Goal: Information Seeking & Learning: Learn about a topic

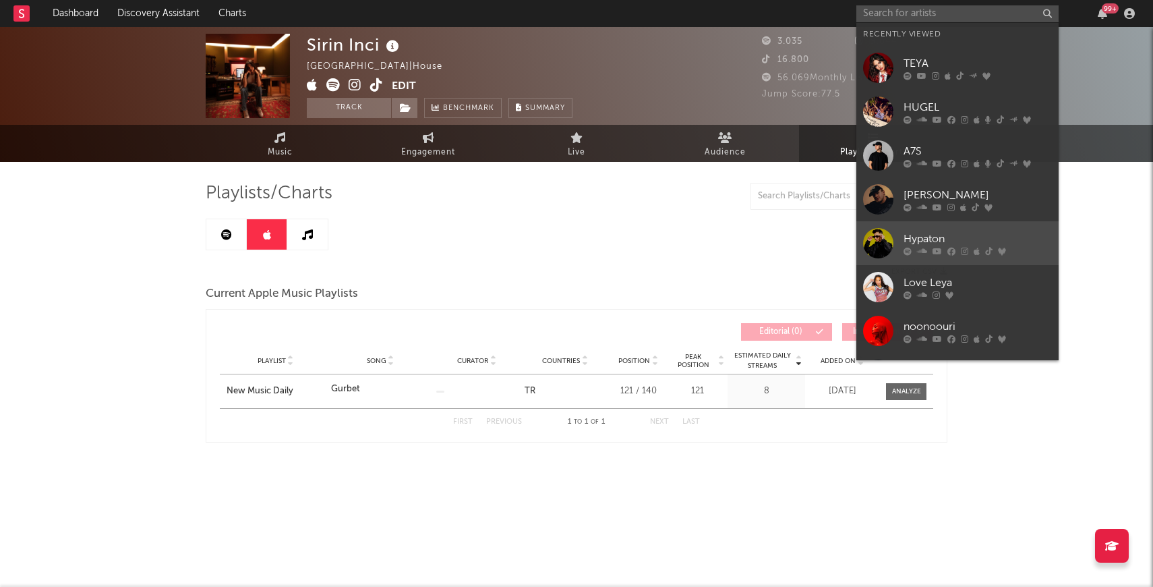
click at [878, 245] on div at bounding box center [878, 243] width 30 height 30
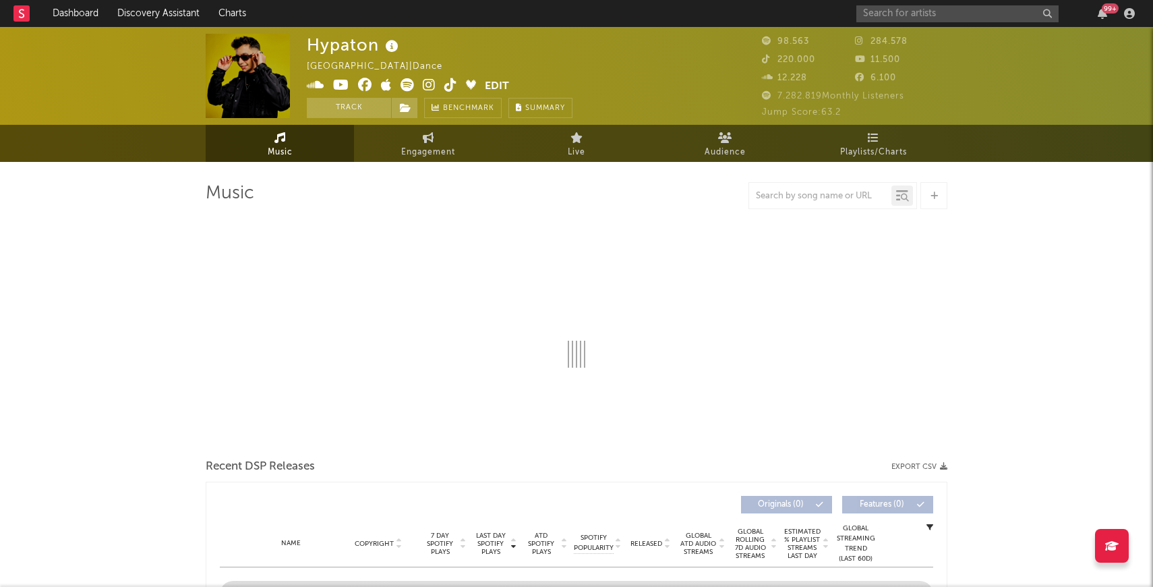
select select "6m"
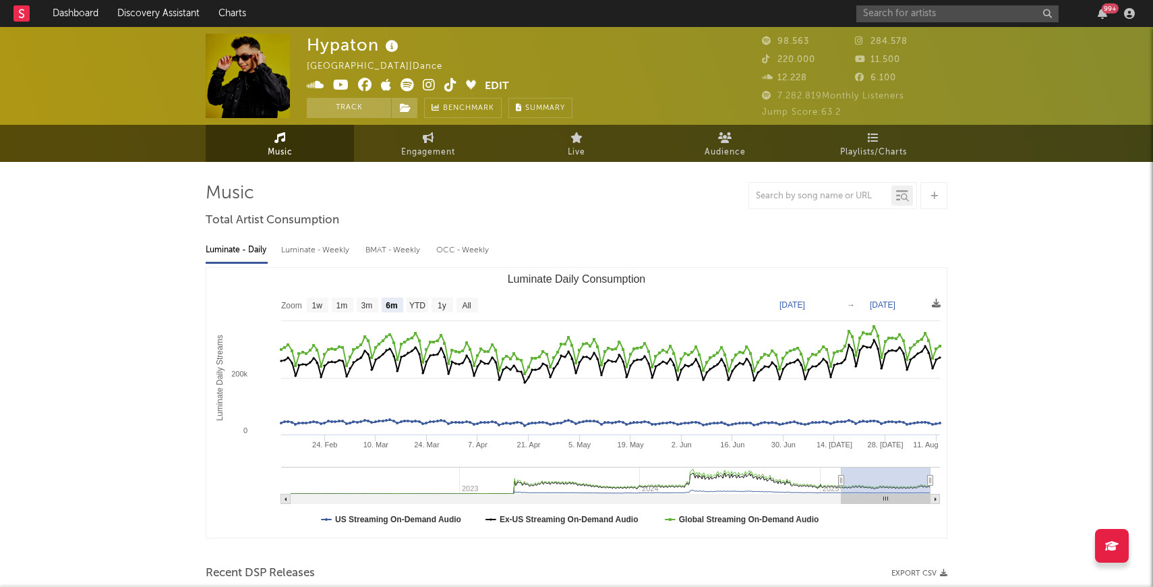
select select "6m"
click at [881, 135] on link "Playlists/Charts" at bounding box center [873, 143] width 148 height 37
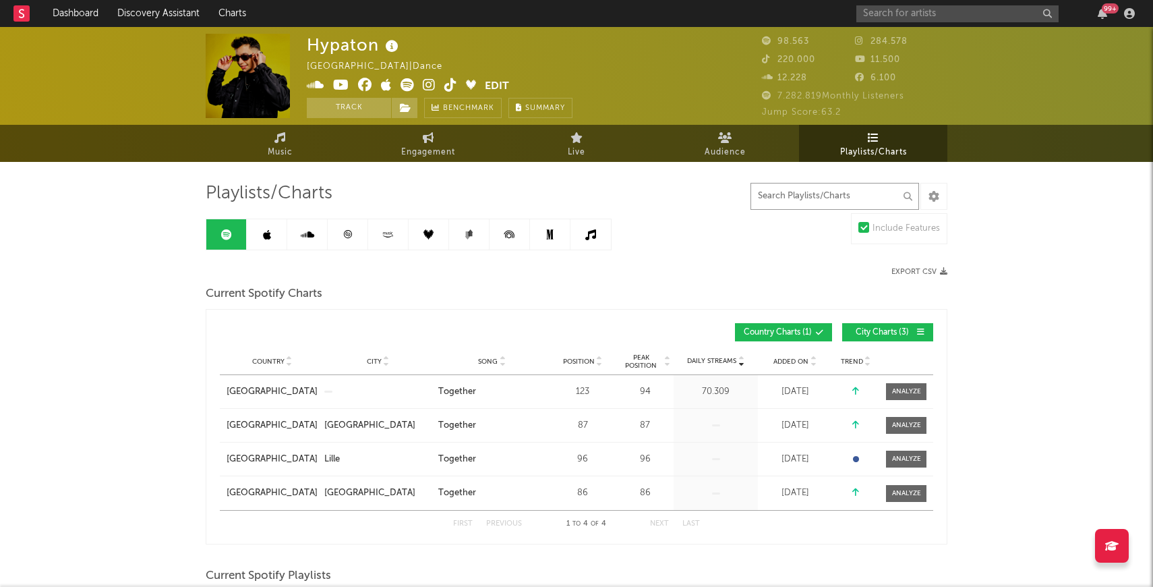
click at [804, 191] on input "text" at bounding box center [834, 196] width 169 height 27
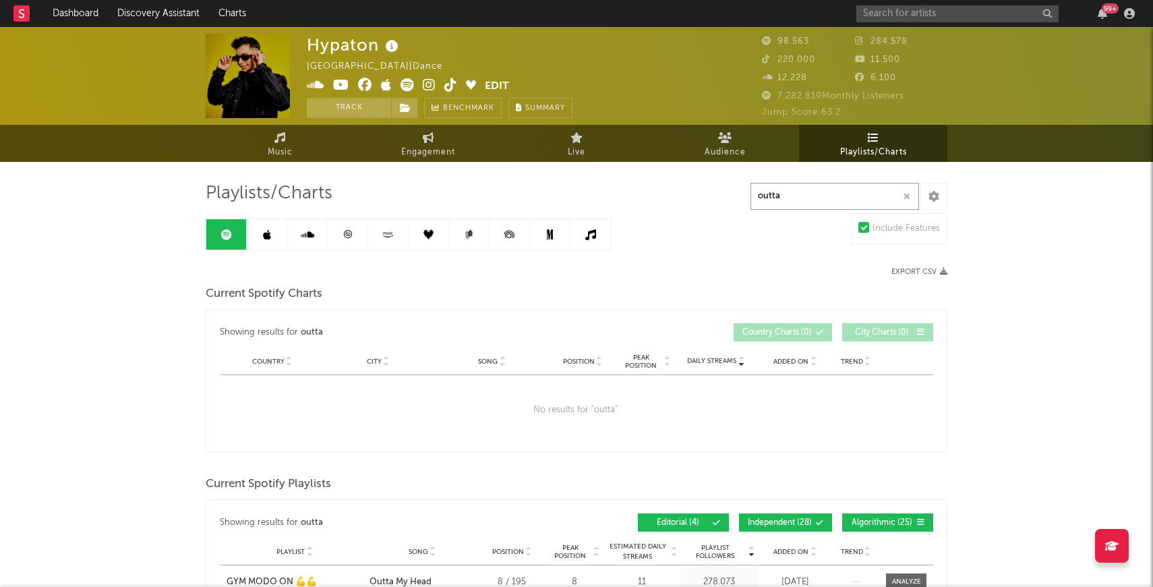
type input "outta"
click at [349, 249] on div at bounding box center [409, 234] width 406 height 32
click at [349, 243] on link at bounding box center [348, 234] width 40 height 30
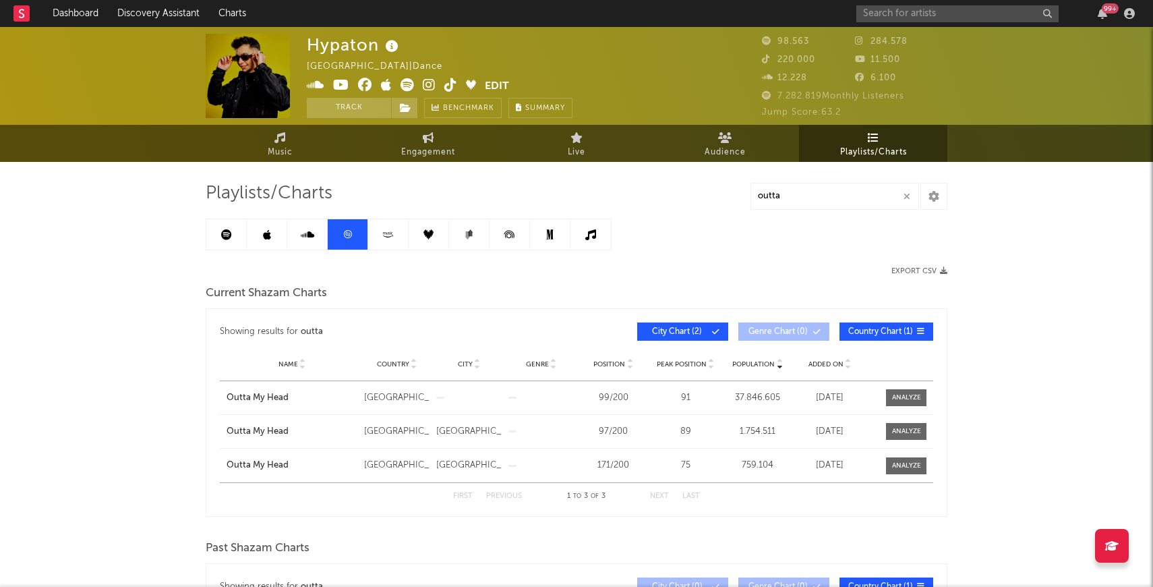
click at [397, 241] on link at bounding box center [388, 234] width 40 height 30
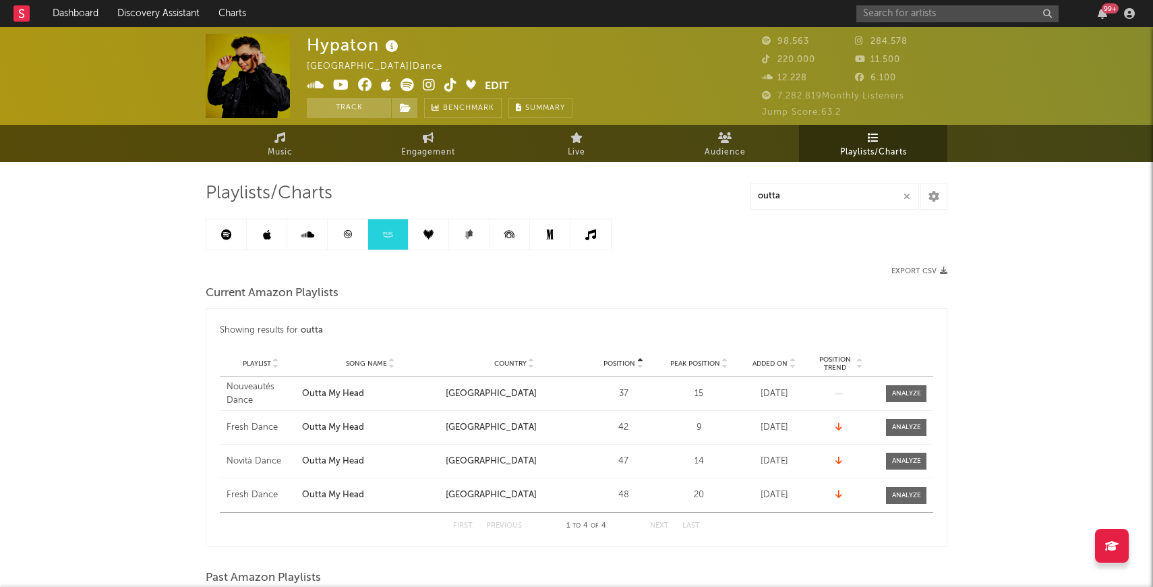
click at [431, 233] on icon at bounding box center [428, 234] width 10 height 10
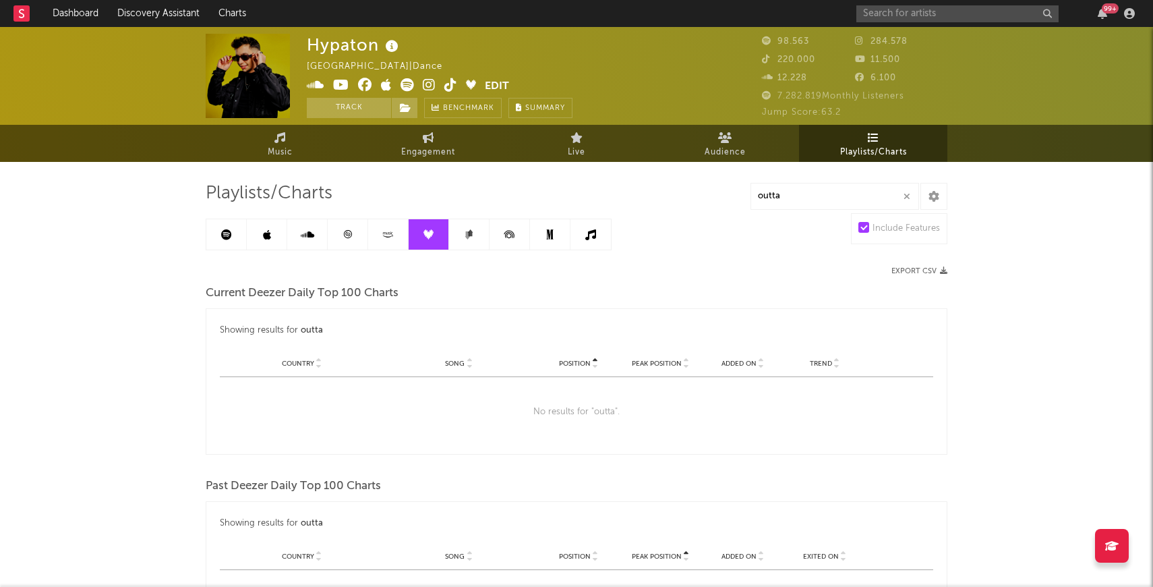
click at [222, 231] on icon at bounding box center [226, 234] width 11 height 11
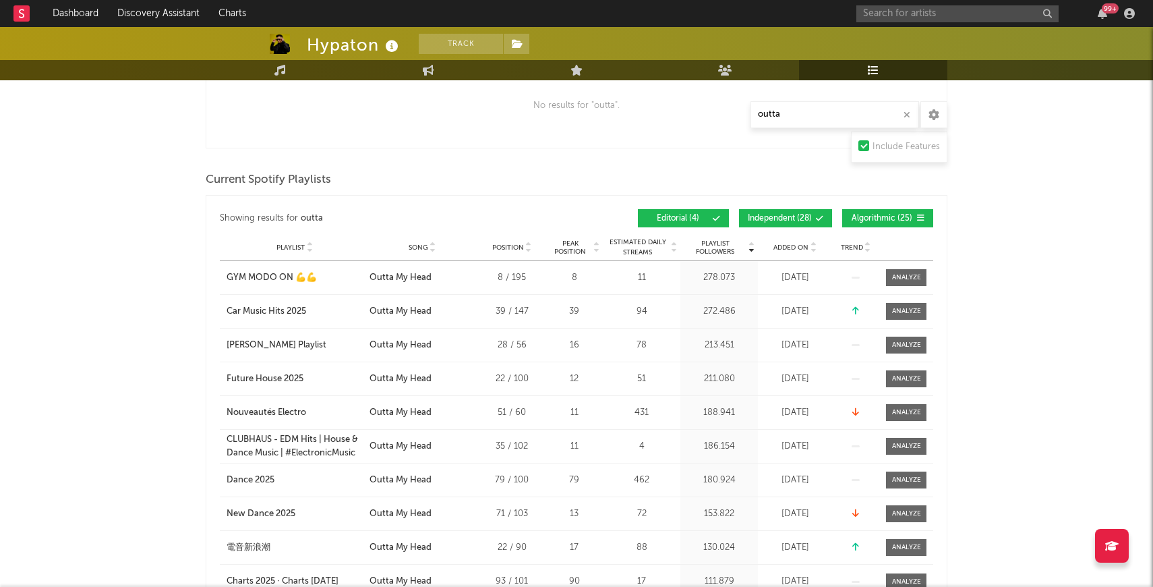
scroll to position [308, 0]
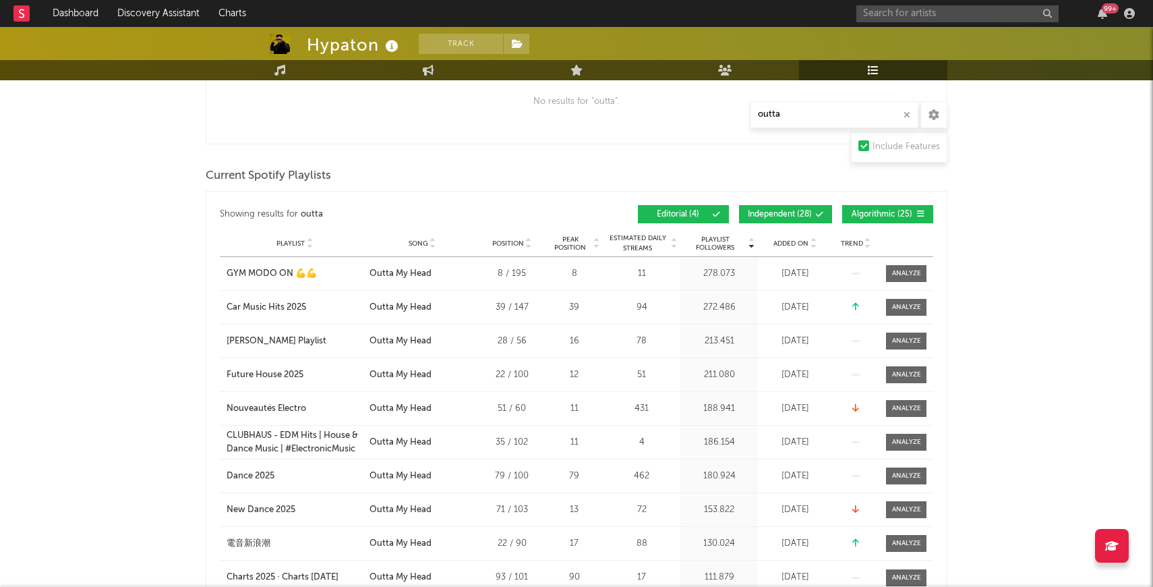
click at [784, 214] on span "Independent ( 28 )" at bounding box center [780, 214] width 64 height 8
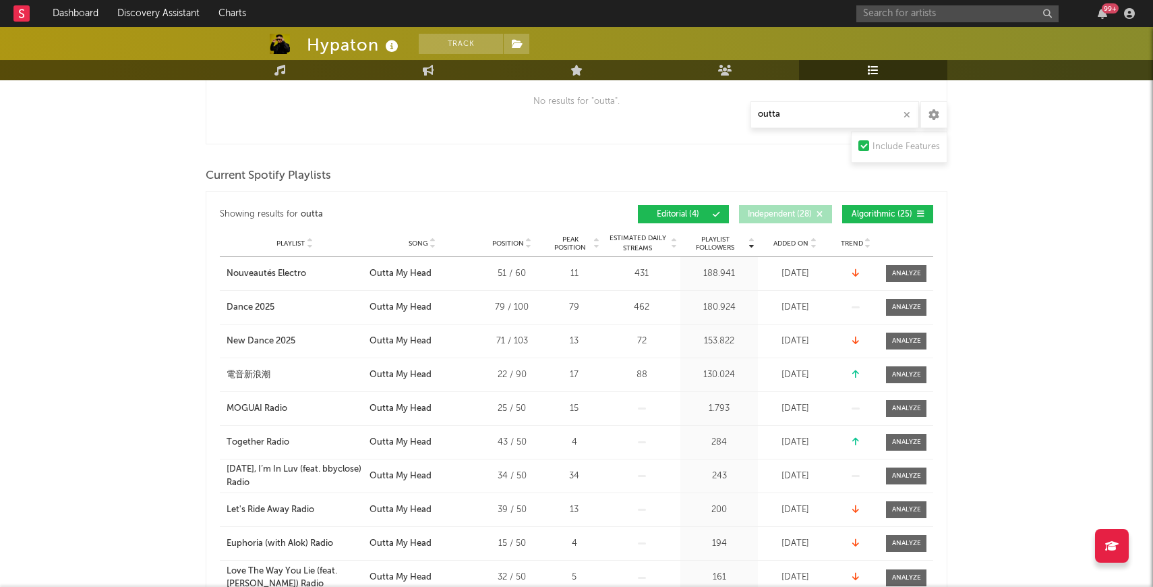
click at [881, 210] on span "Algorithmic ( 25 )" at bounding box center [882, 214] width 62 height 8
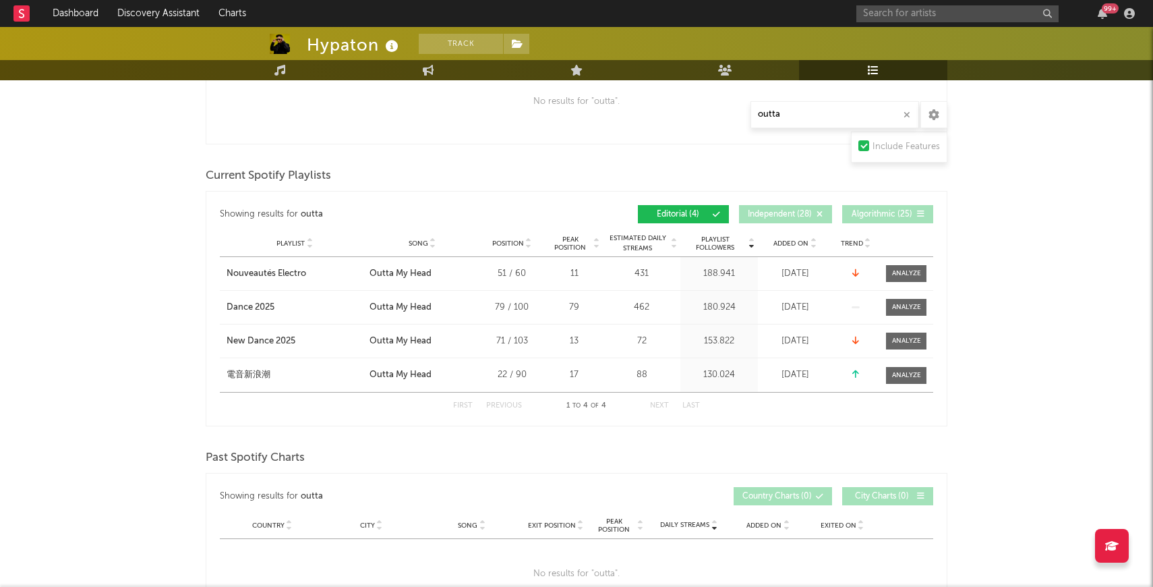
scroll to position [0, 0]
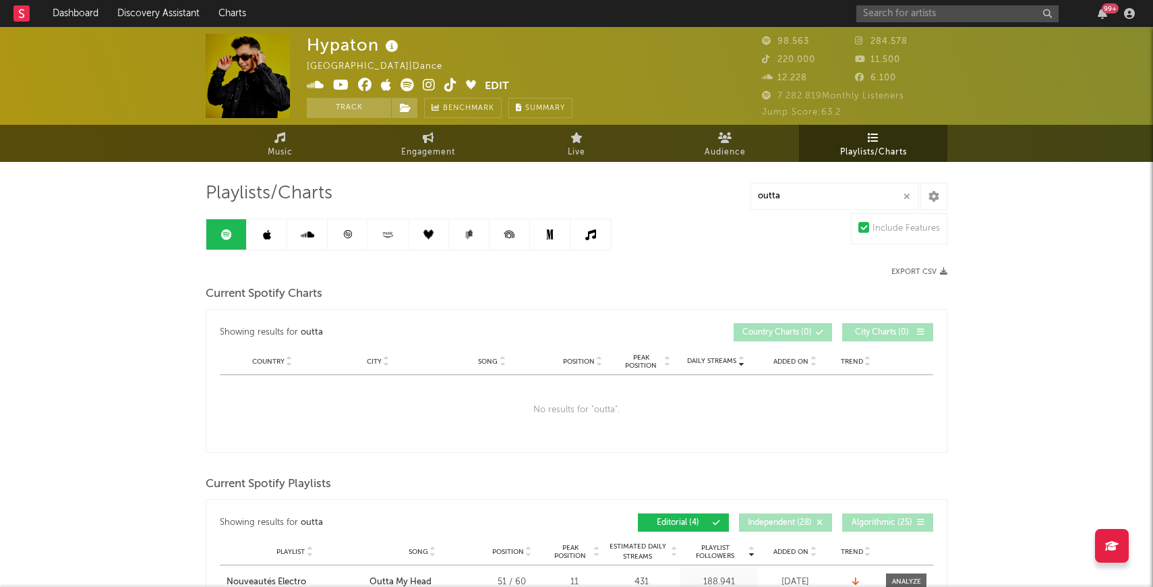
click at [356, 238] on link at bounding box center [348, 234] width 40 height 30
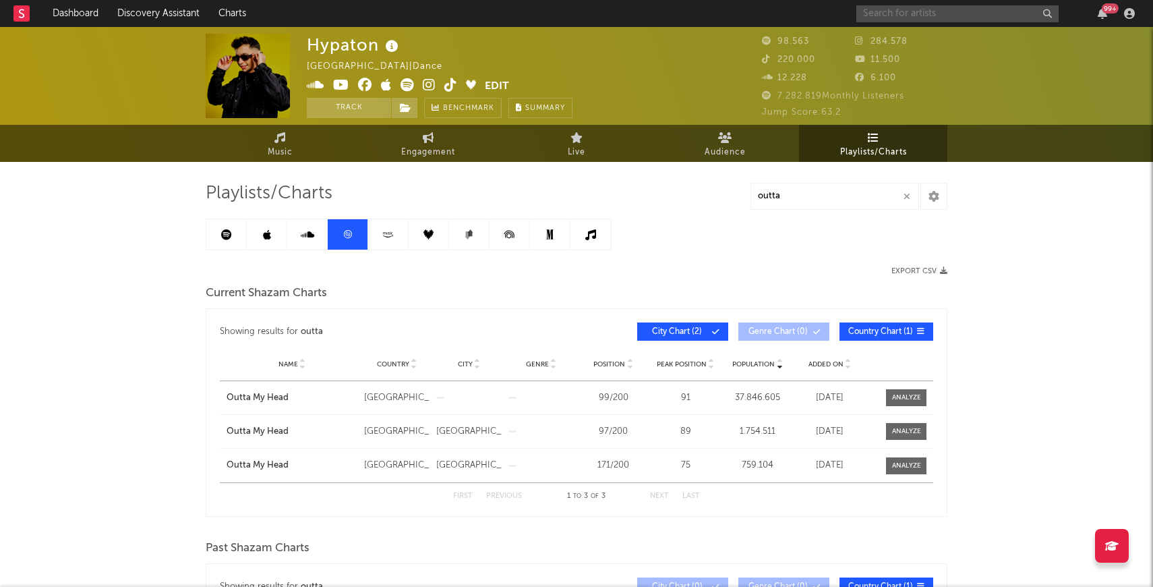
click at [881, 9] on input "text" at bounding box center [957, 13] width 202 height 17
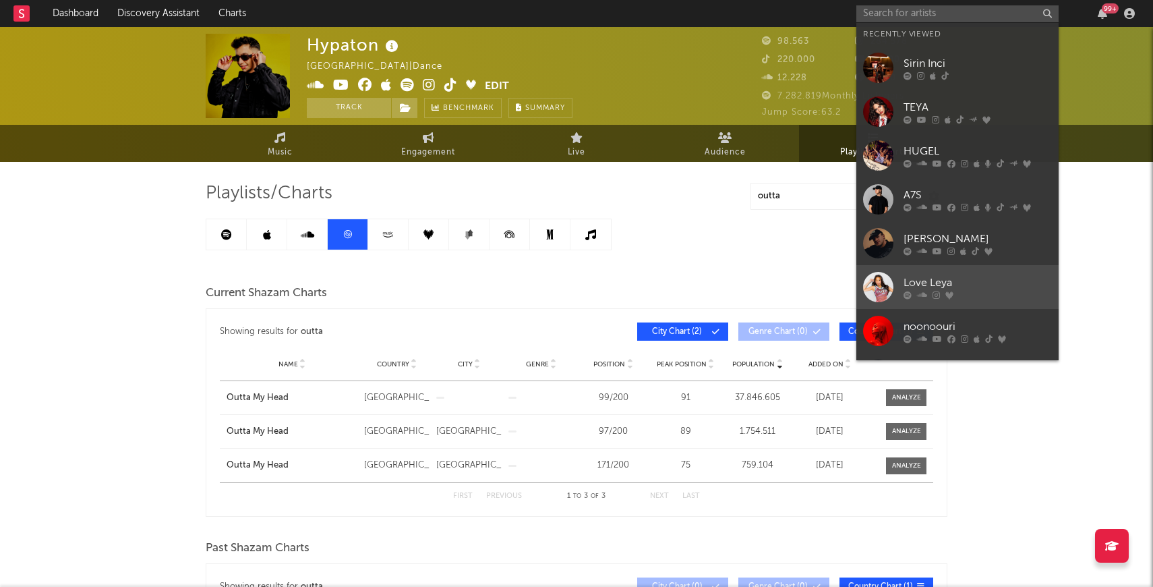
click at [874, 285] on div at bounding box center [878, 287] width 30 height 30
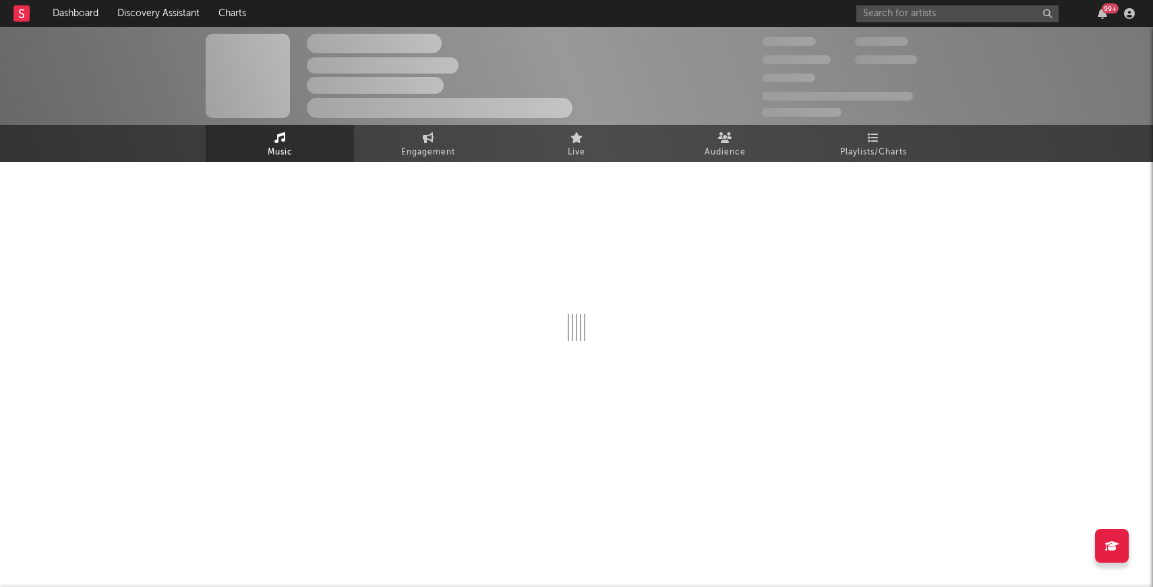
select select "1w"
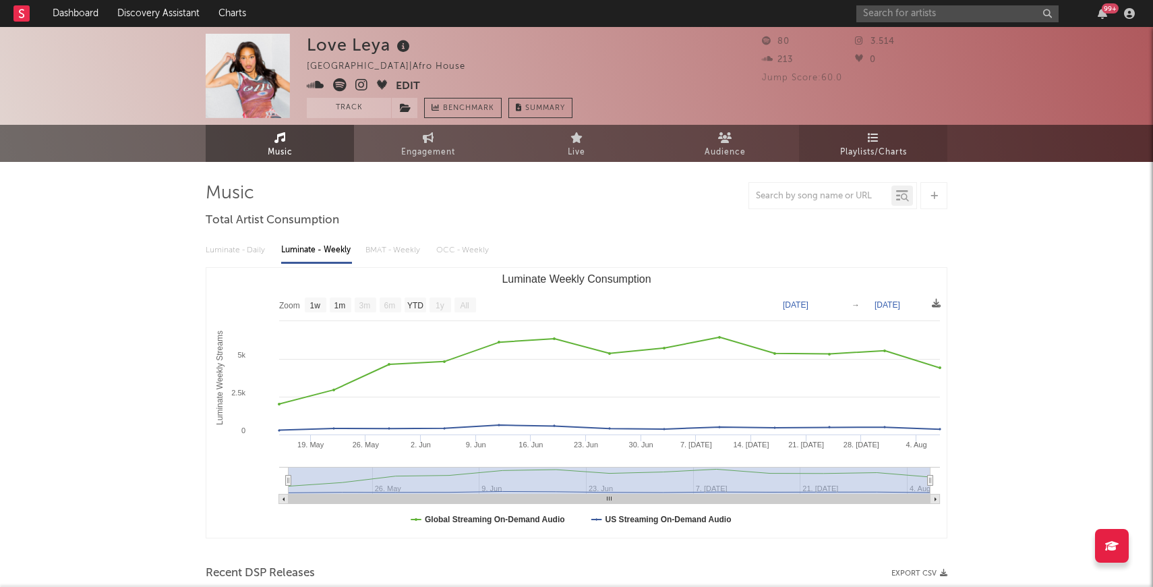
click at [868, 142] on icon at bounding box center [873, 137] width 11 height 11
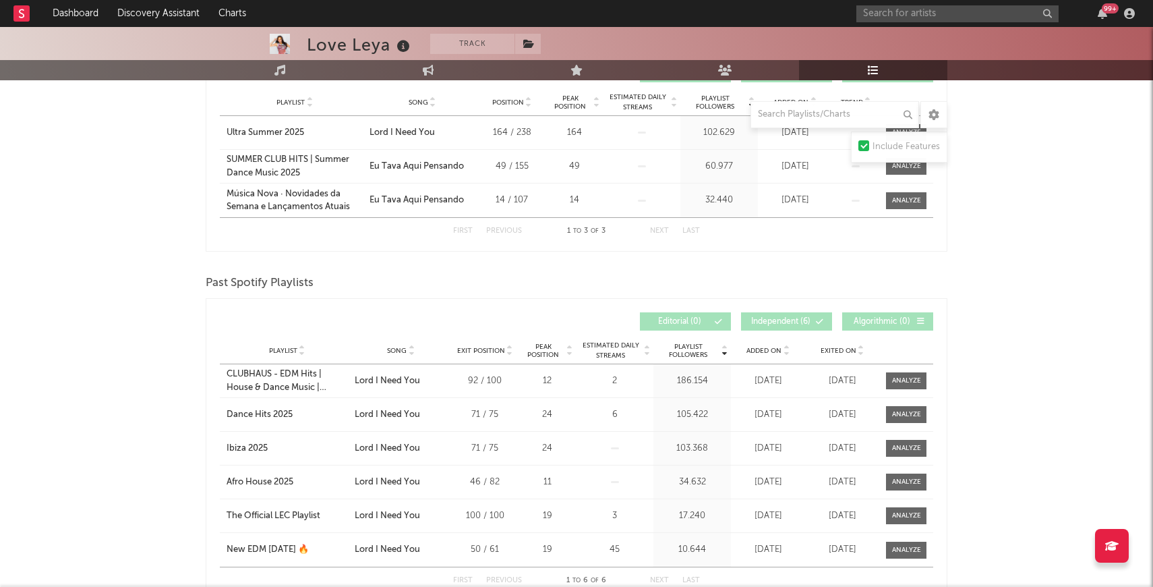
scroll to position [262, 0]
